Goal: Task Accomplishment & Management: Manage account settings

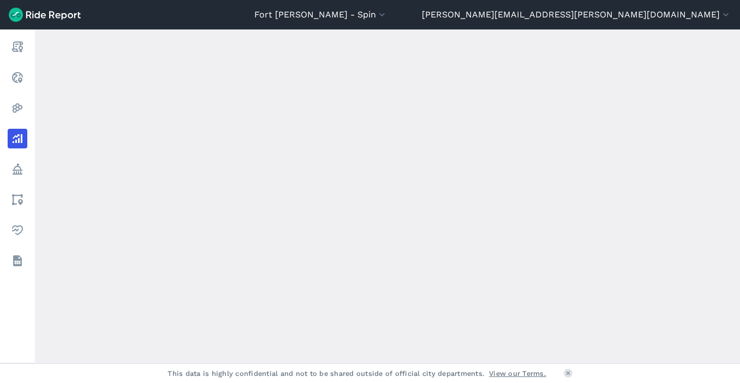
click at [58, 19] on img at bounding box center [45, 15] width 72 height 14
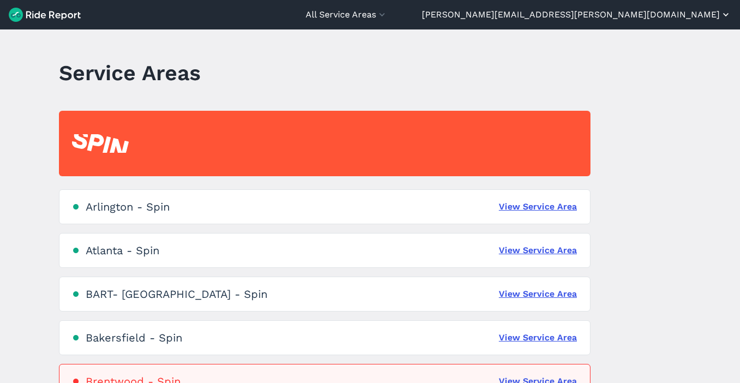
click at [706, 13] on button "[PERSON_NAME][EMAIL_ADDRESS][PERSON_NAME][DOMAIN_NAME]" at bounding box center [576, 14] width 309 height 13
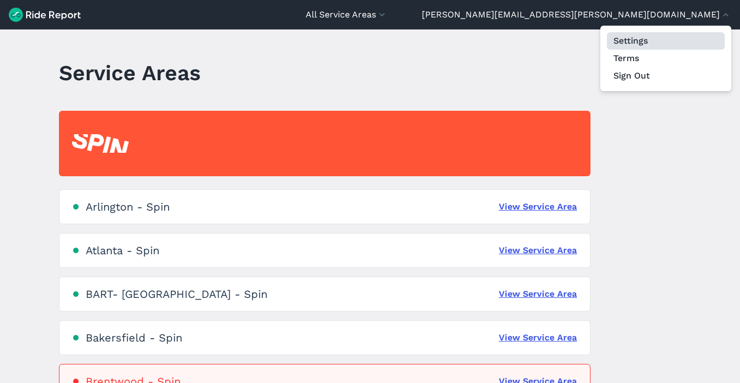
click at [652, 45] on link "Settings" at bounding box center [666, 40] width 118 height 17
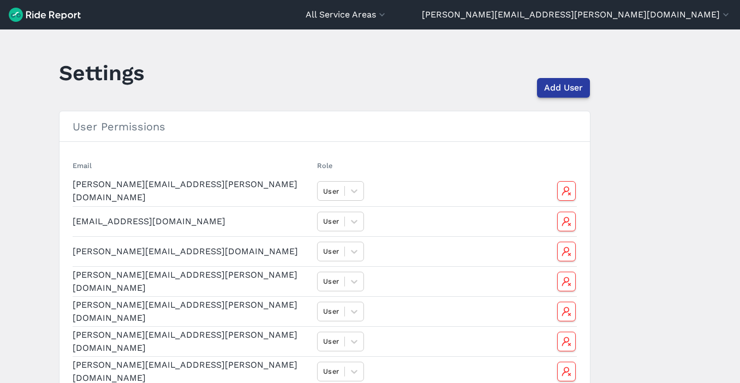
click at [558, 90] on span "Add User" at bounding box center [563, 87] width 39 height 13
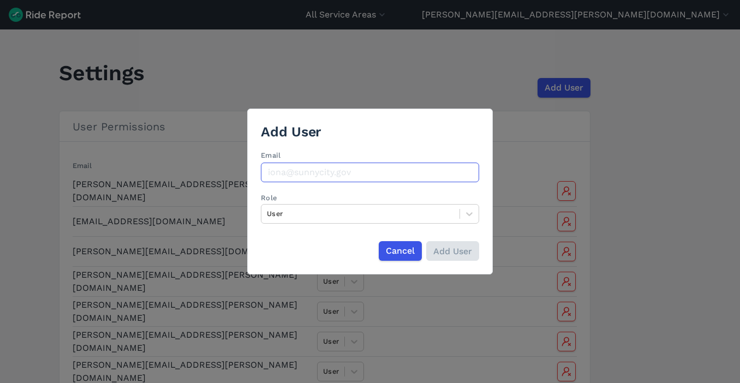
click at [391, 173] on input "Email" at bounding box center [370, 173] width 218 height 20
type input "[PERSON_NAME][EMAIL_ADDRESS][PERSON_NAME][DOMAIN_NAME]"
click at [446, 252] on input "Add User" at bounding box center [452, 251] width 53 height 20
